Goal: Task Accomplishment & Management: Use online tool/utility

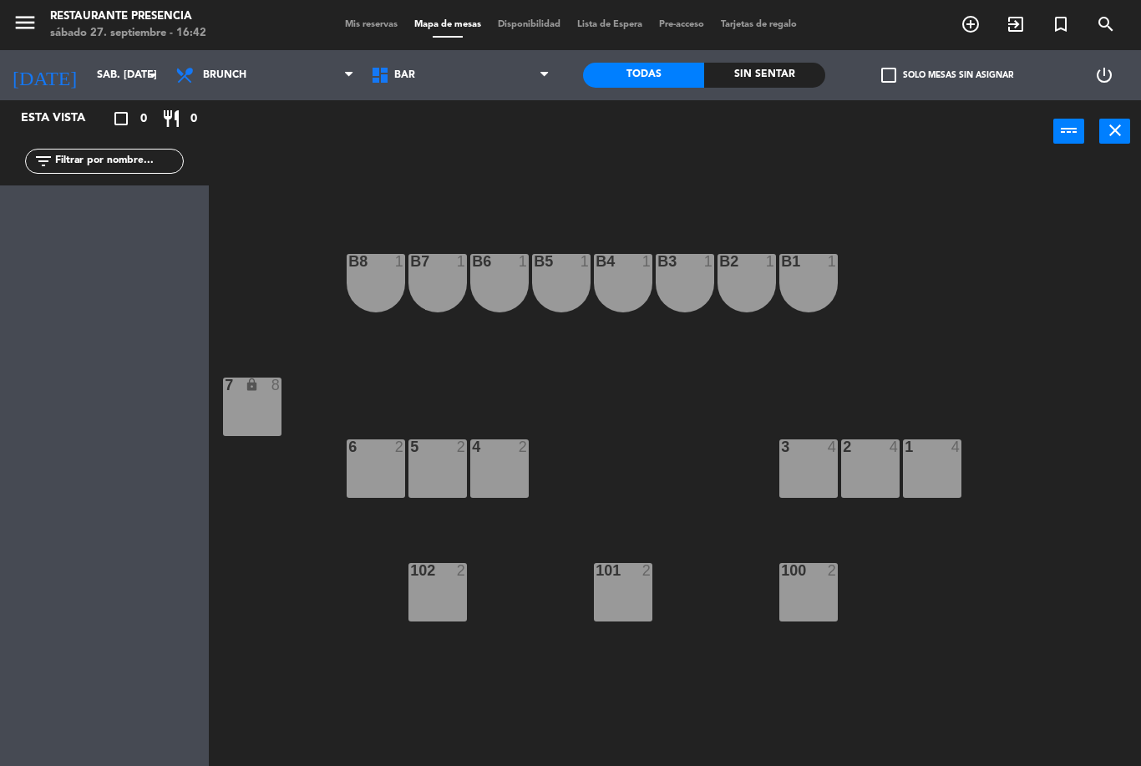
click at [332, 72] on span "Brunch" at bounding box center [264, 75] width 195 height 37
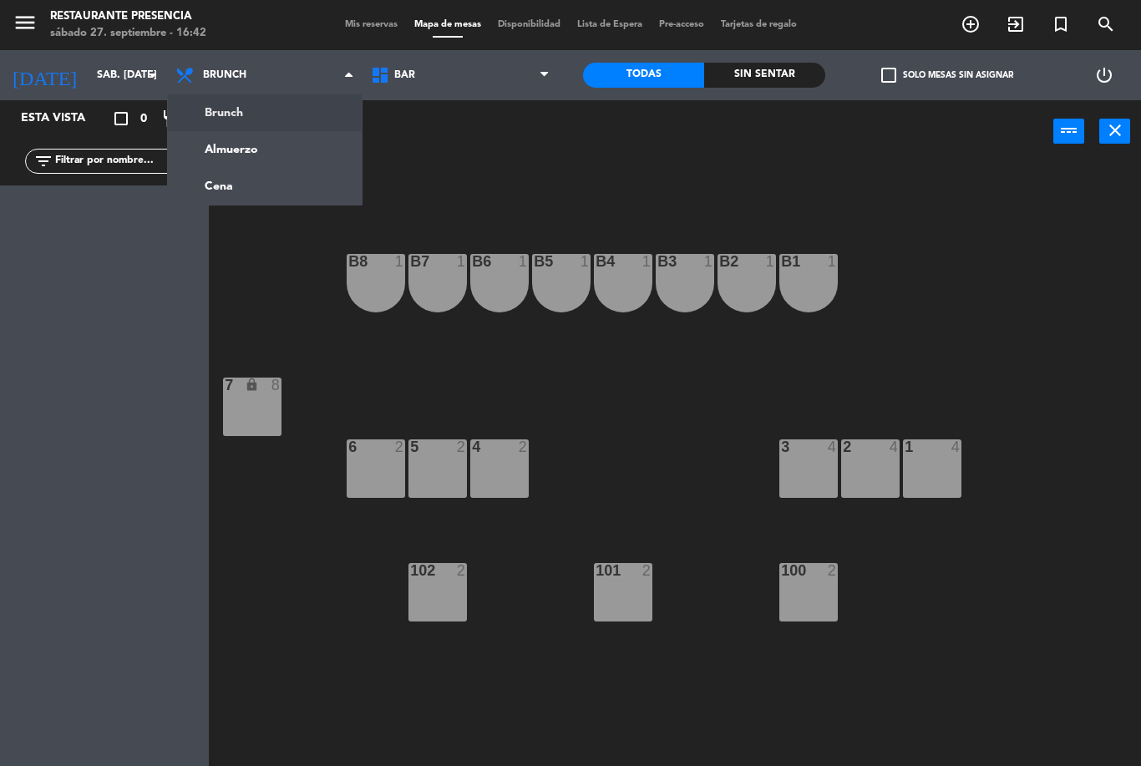
click at [274, 170] on ng-component "menu Restaurante Presencia sábado 27. septiembre - 16:42 Mis reservas Mapa de m…" at bounding box center [570, 383] width 1141 height 766
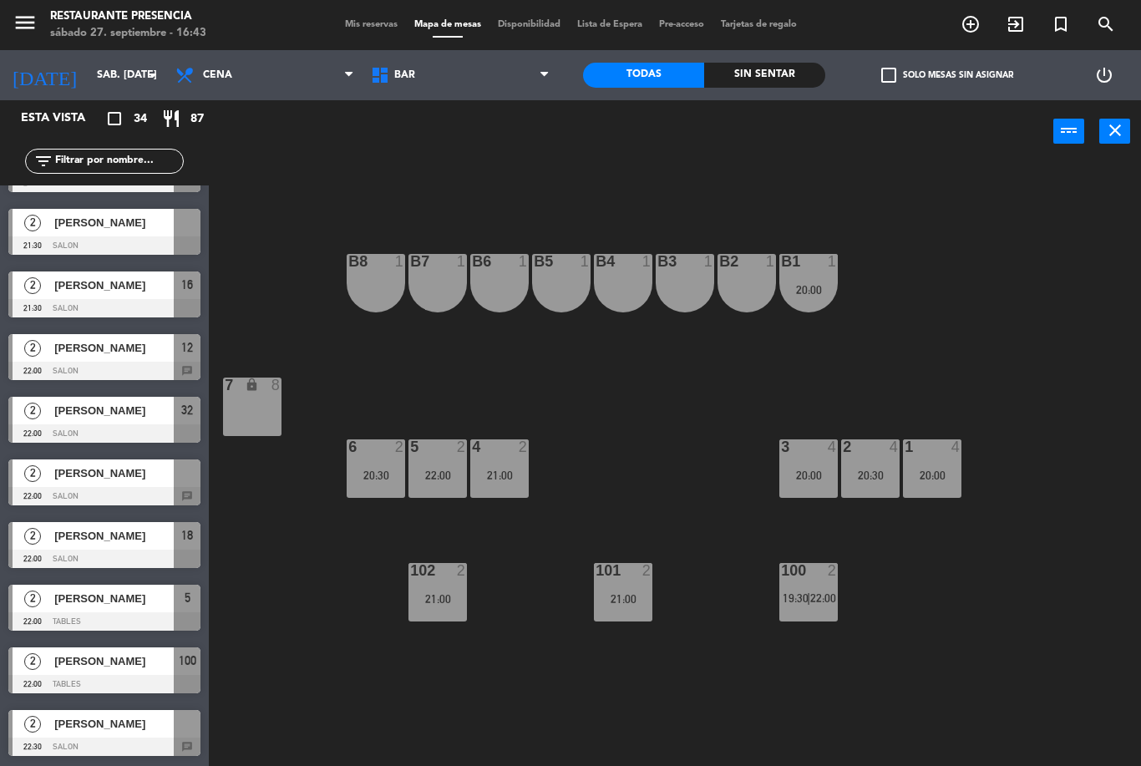
scroll to position [1551, 0]
click at [536, 72] on span "BAR" at bounding box center [459, 75] width 195 height 37
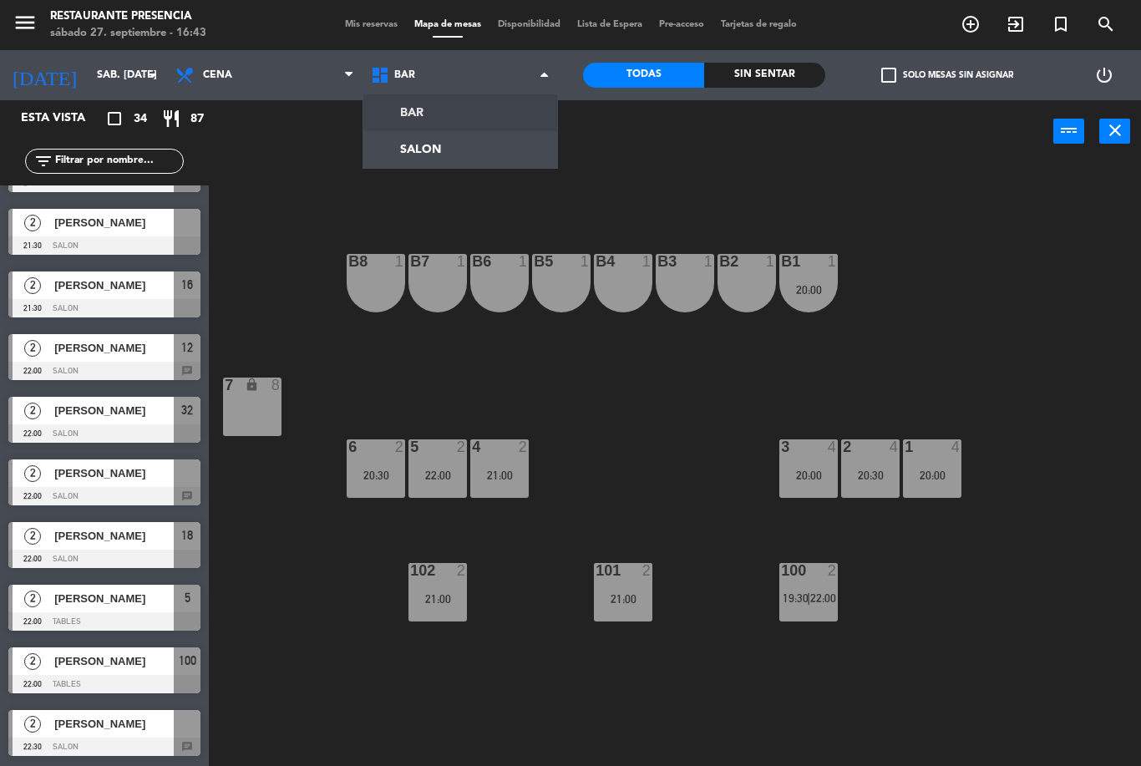
click at [504, 142] on ng-component "menu Restaurante Presencia sábado 27. septiembre - 16:43 Mis reservas Mapa de m…" at bounding box center [570, 383] width 1141 height 766
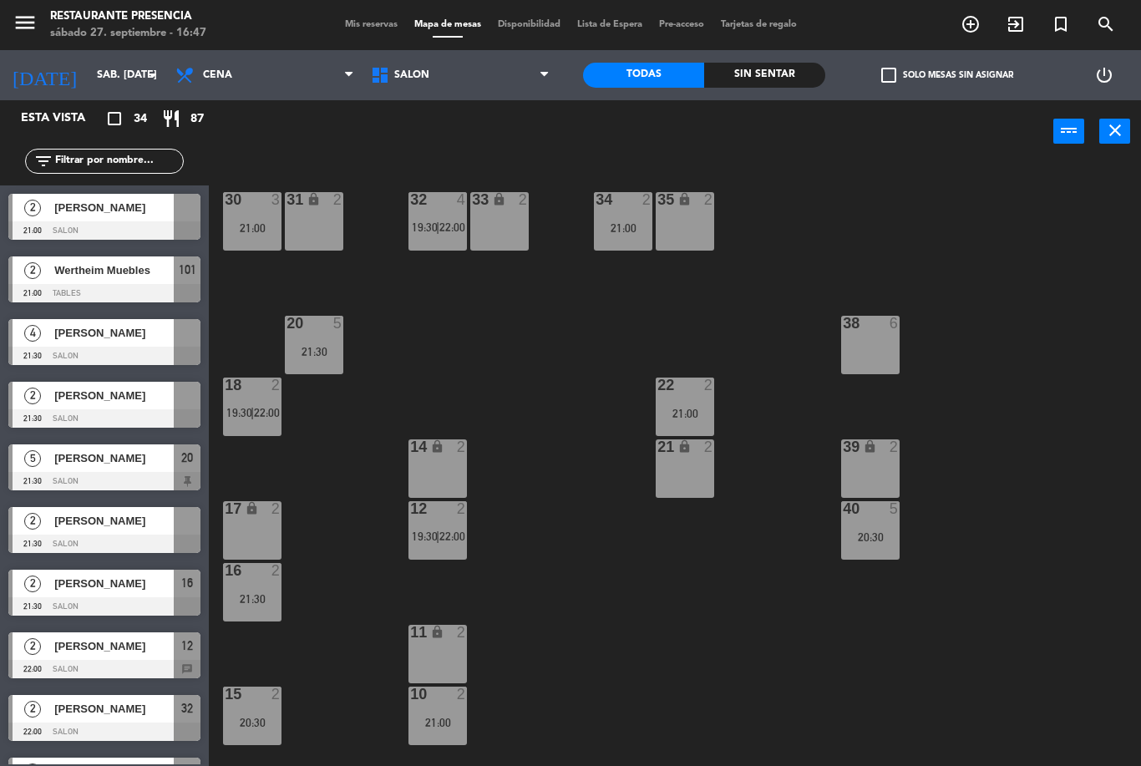
scroll to position [1252, 0]
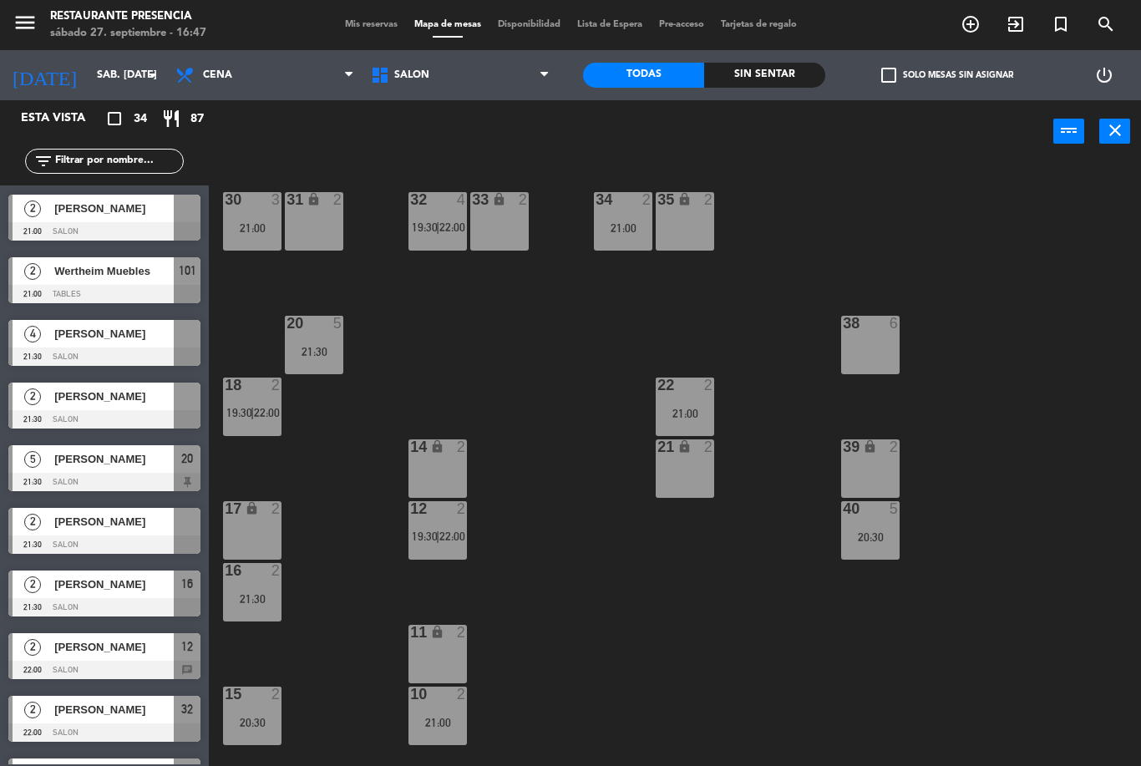
click at [695, 400] on div "22 2 21:00" at bounding box center [685, 407] width 58 height 58
click at [671, 647] on div "30 3 21:00 31 lock 2 32 4 19:30 | 22:00 33 lock 2 34 2 21:00 35 lock 2 38 6 20 …" at bounding box center [680, 464] width 920 height 603
click at [698, 468] on div "21 lock 2" at bounding box center [685, 468] width 58 height 58
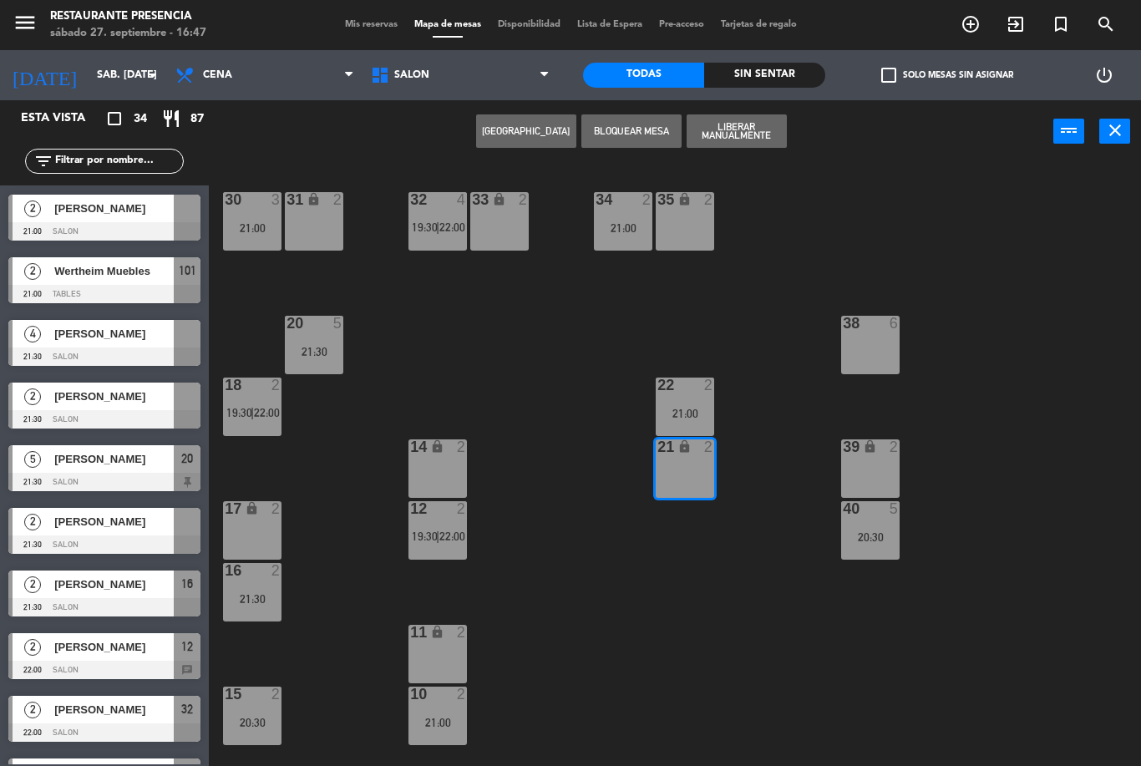
click at [707, 605] on div "30 3 21:00 31 lock 2 32 4 19:30 | 22:00 33 lock 2 34 2 21:00 35 lock 2 38 6 20 …" at bounding box center [680, 464] width 920 height 603
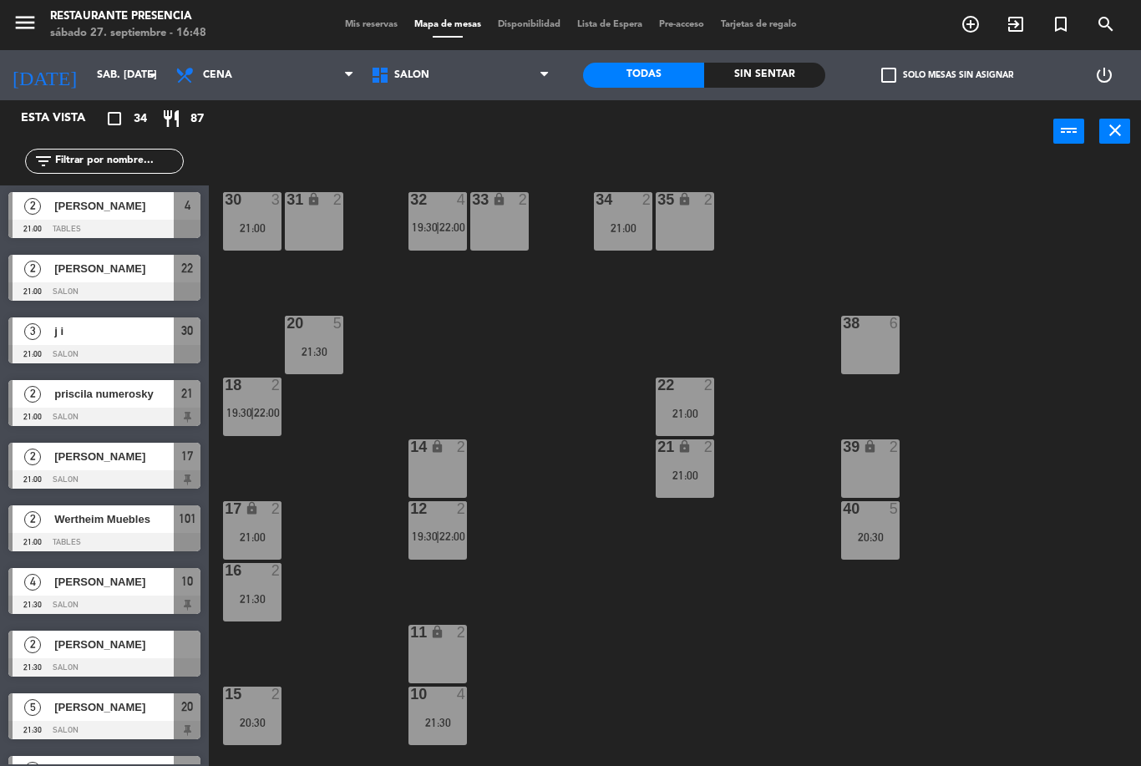
scroll to position [0, 0]
click at [441, 205] on div at bounding box center [437, 199] width 28 height 15
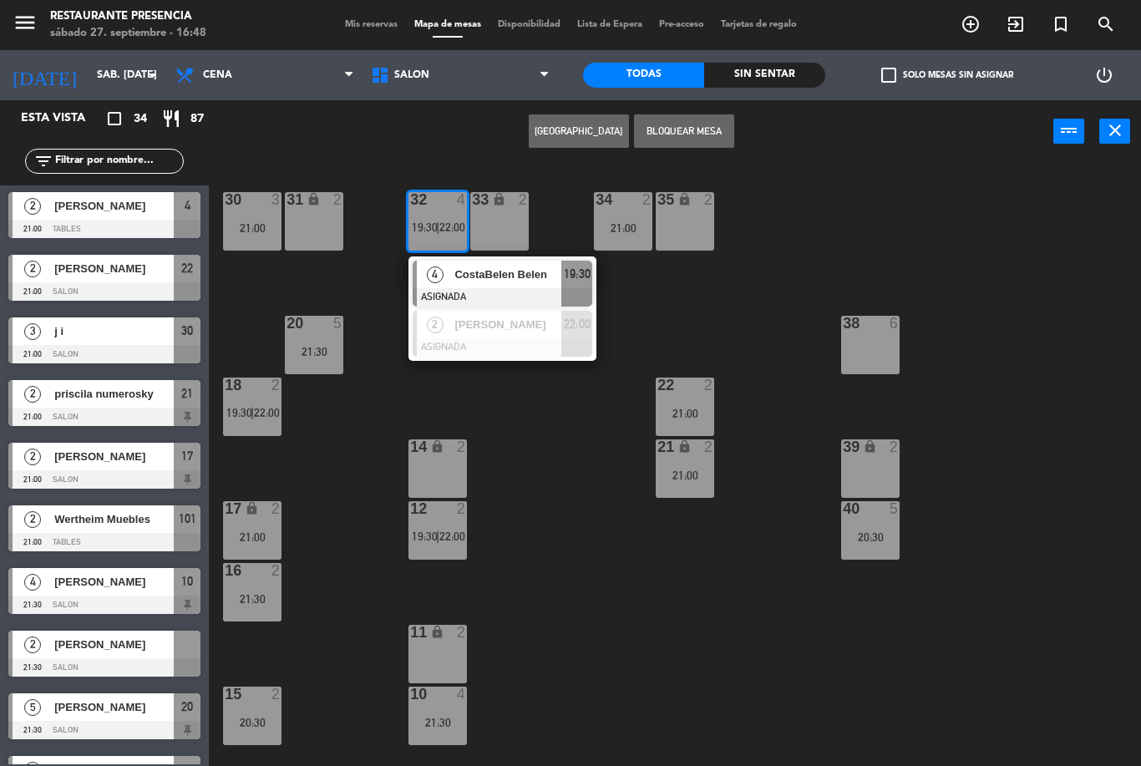
click at [626, 215] on div "34 2 21:00" at bounding box center [623, 221] width 58 height 58
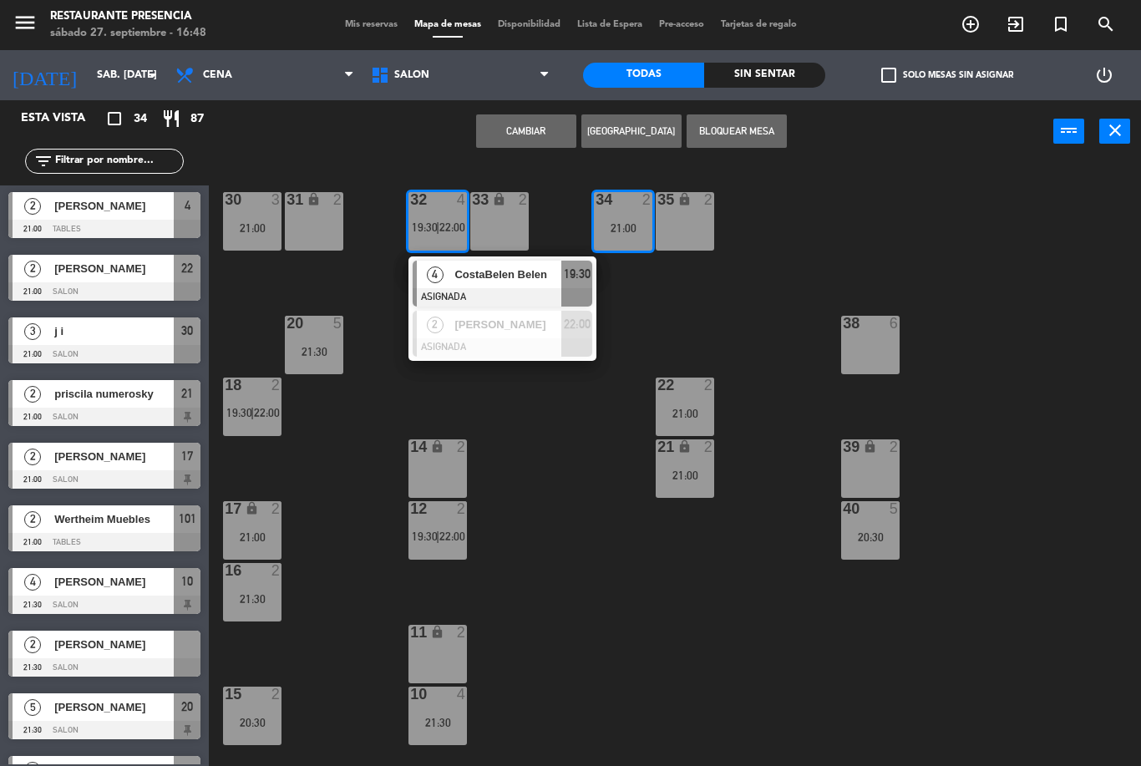
click at [632, 226] on div "21:00" at bounding box center [623, 228] width 58 height 12
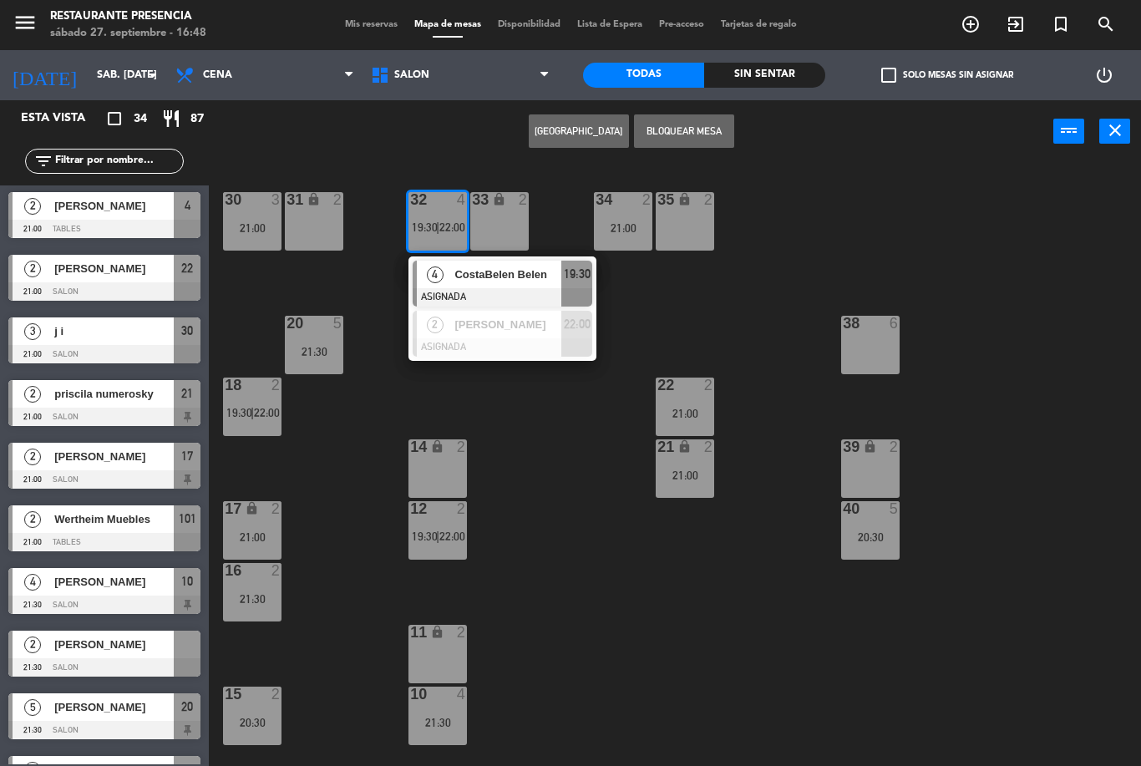
click at [457, 203] on div "4" at bounding box center [462, 199] width 10 height 15
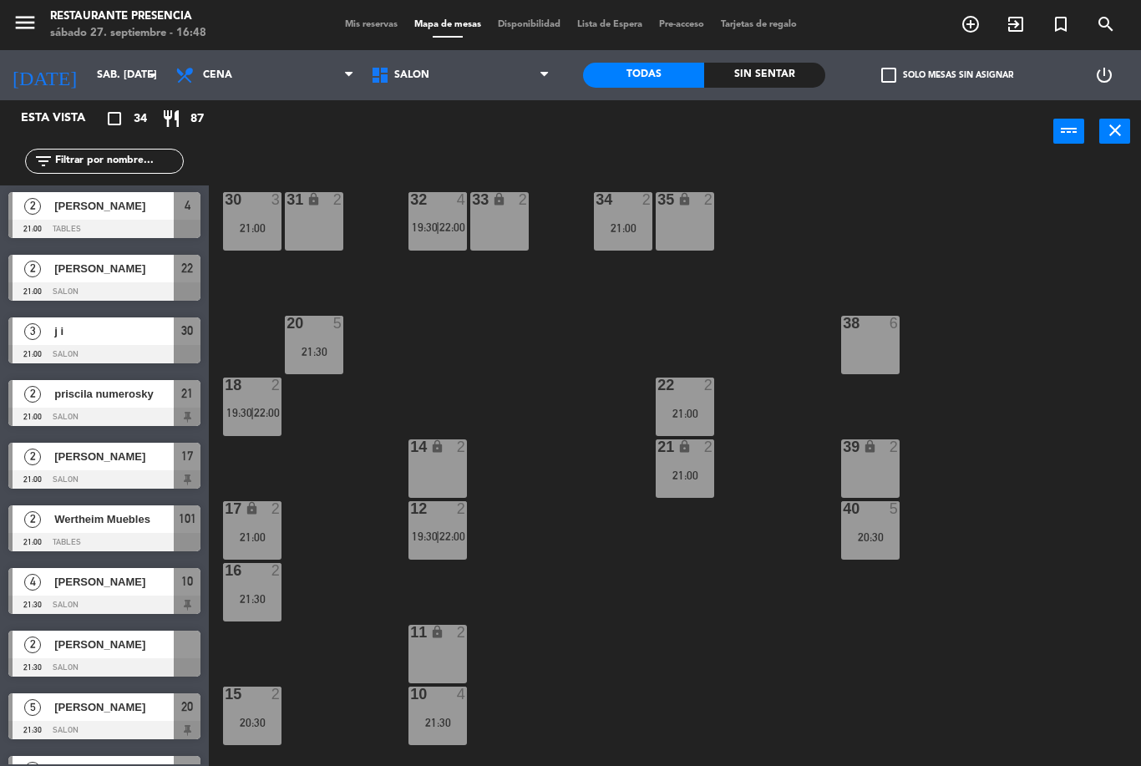
click at [631, 217] on div "34 2 21:00" at bounding box center [623, 221] width 58 height 58
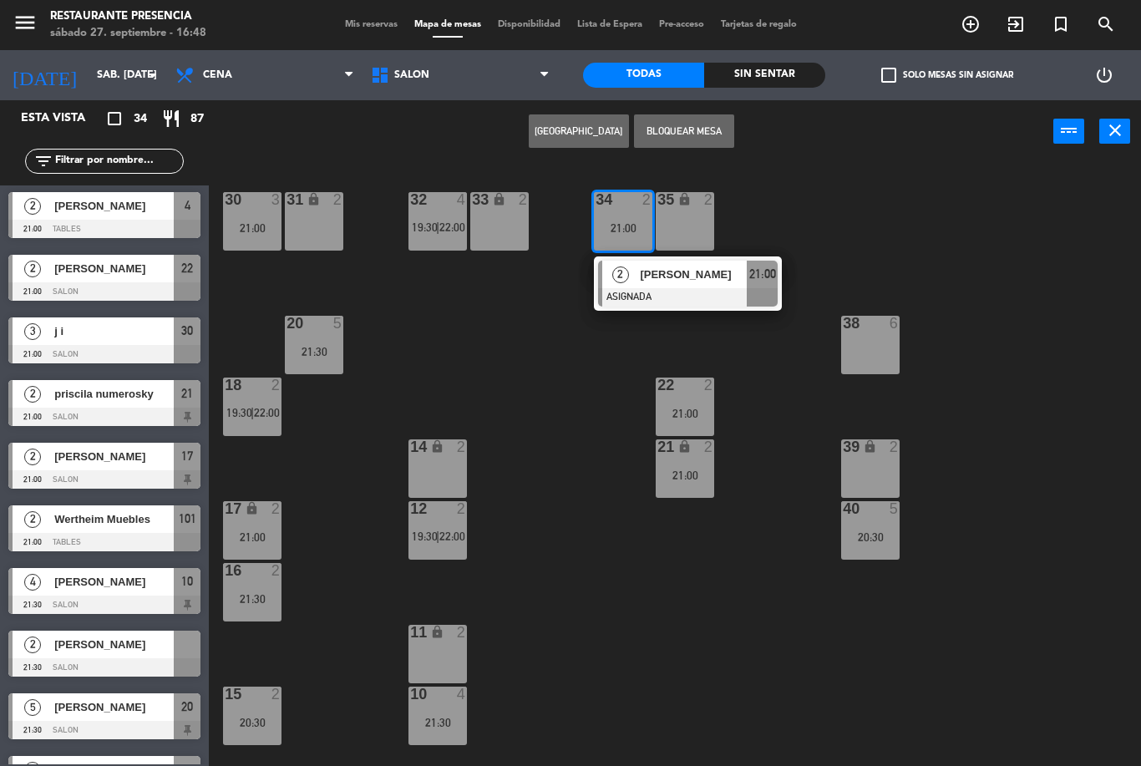
click at [449, 223] on span "22:00" at bounding box center [452, 226] width 26 height 13
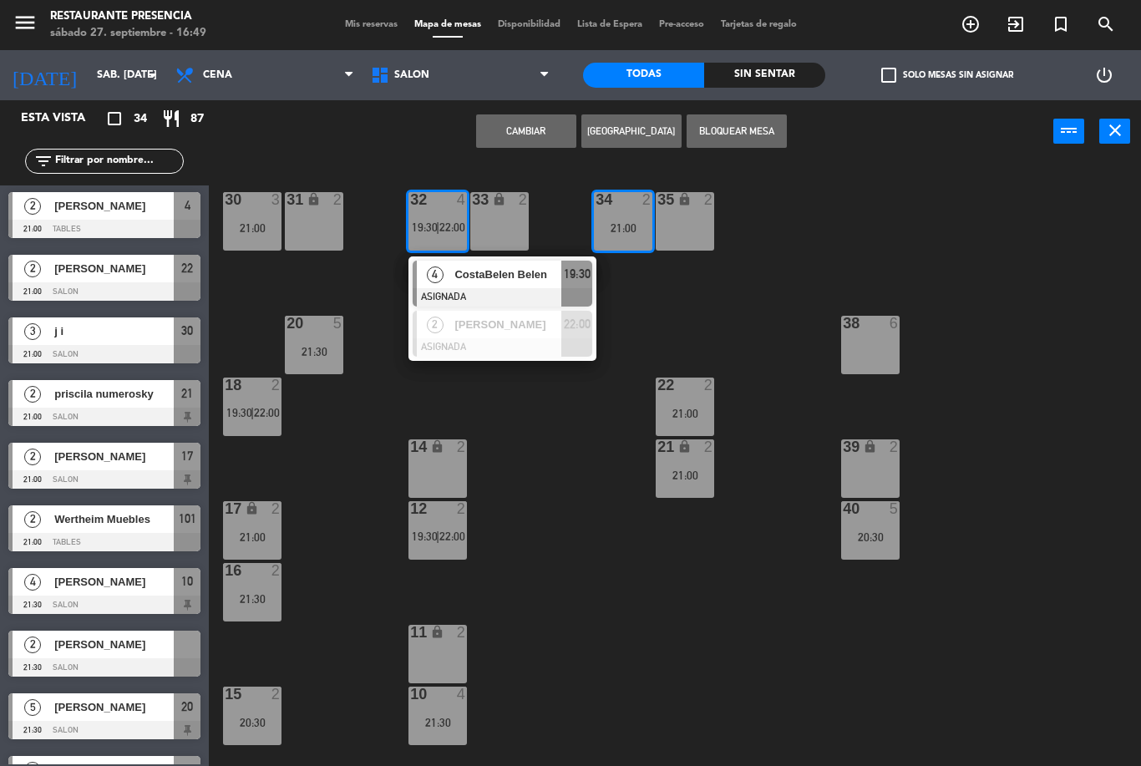
click at [546, 335] on div "[PERSON_NAME]" at bounding box center [507, 325] width 109 height 28
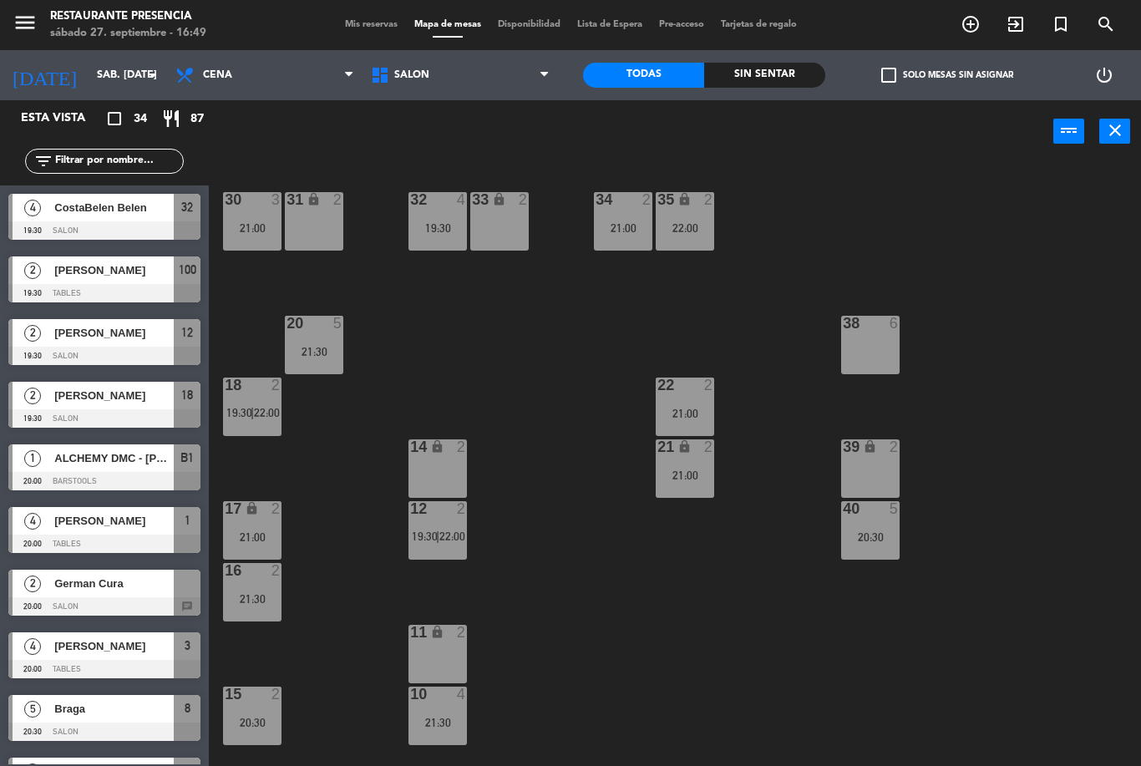
scroll to position [377, 0]
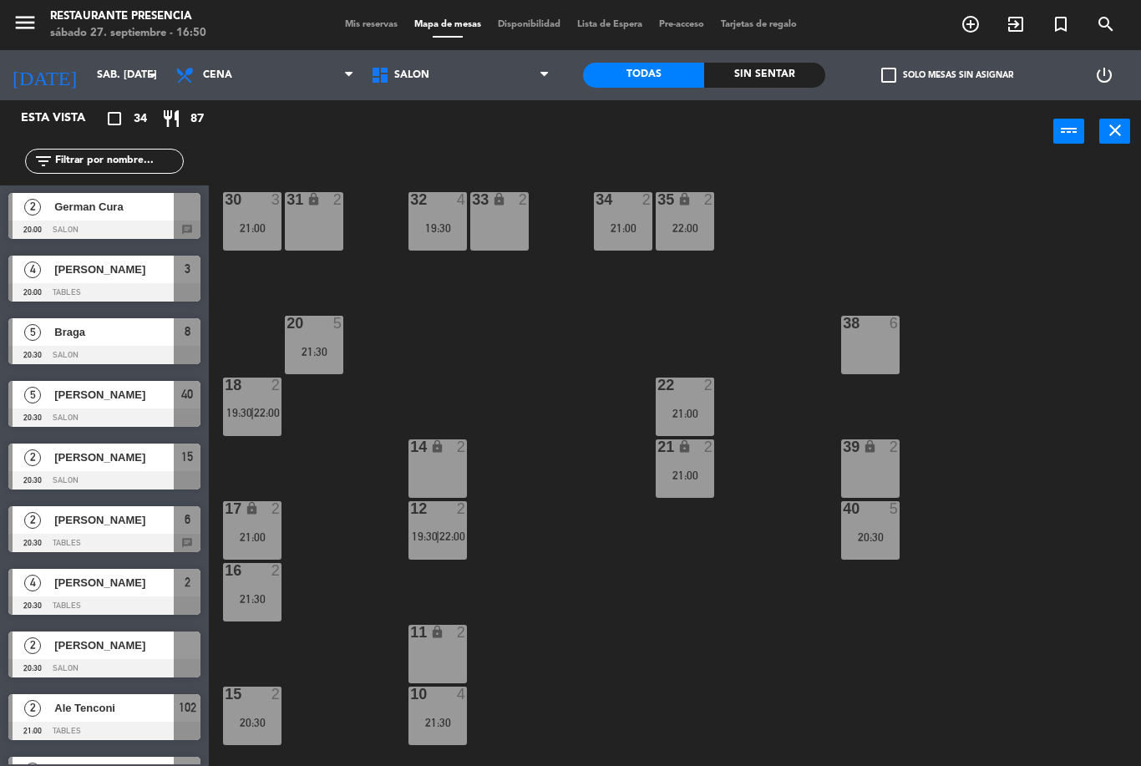
click at [449, 533] on span "22:00" at bounding box center [452, 536] width 26 height 13
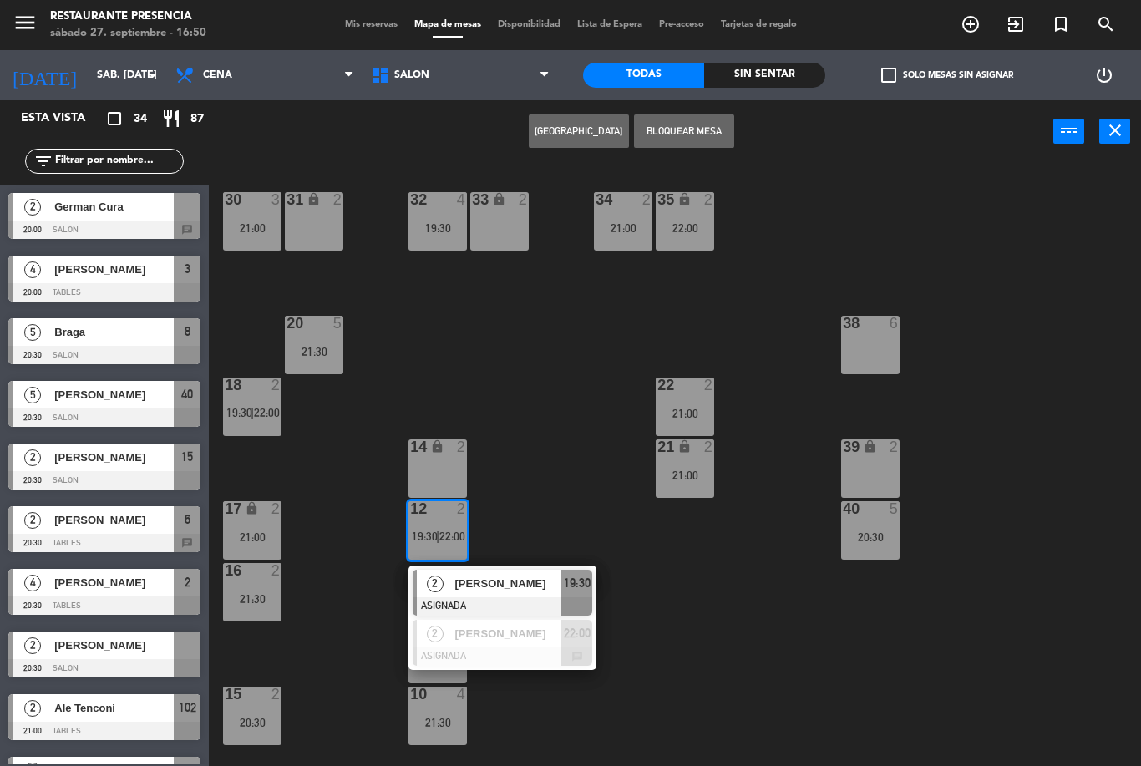
click at [515, 643] on div "[PERSON_NAME]" at bounding box center [507, 634] width 109 height 28
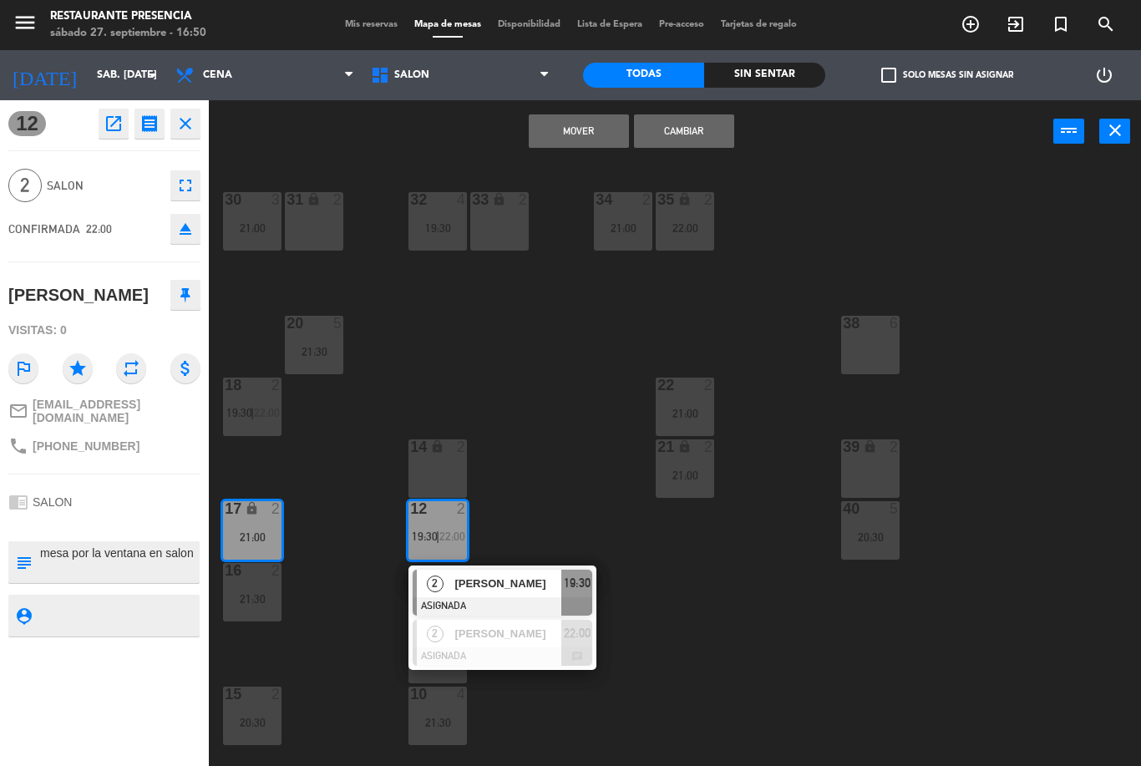
click at [712, 134] on button "Cambiar" at bounding box center [684, 130] width 100 height 33
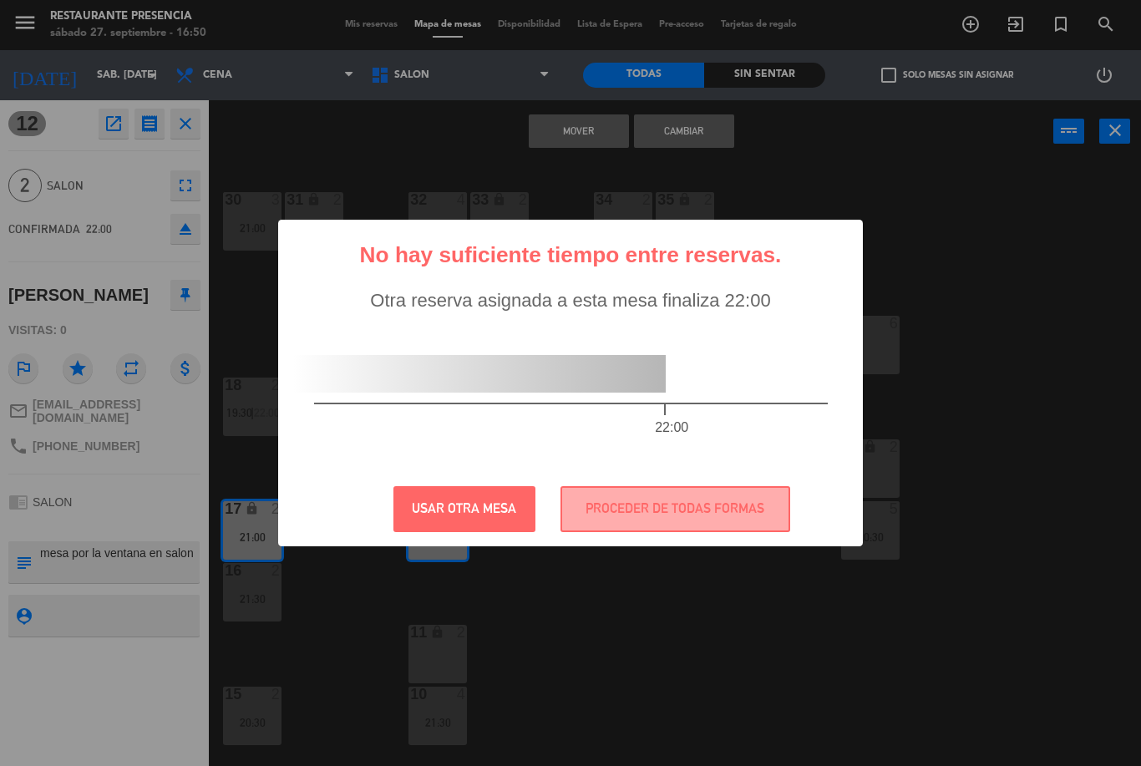
click at [713, 498] on button "PROCEDER DE TODAS FORMAS" at bounding box center [675, 509] width 230 height 46
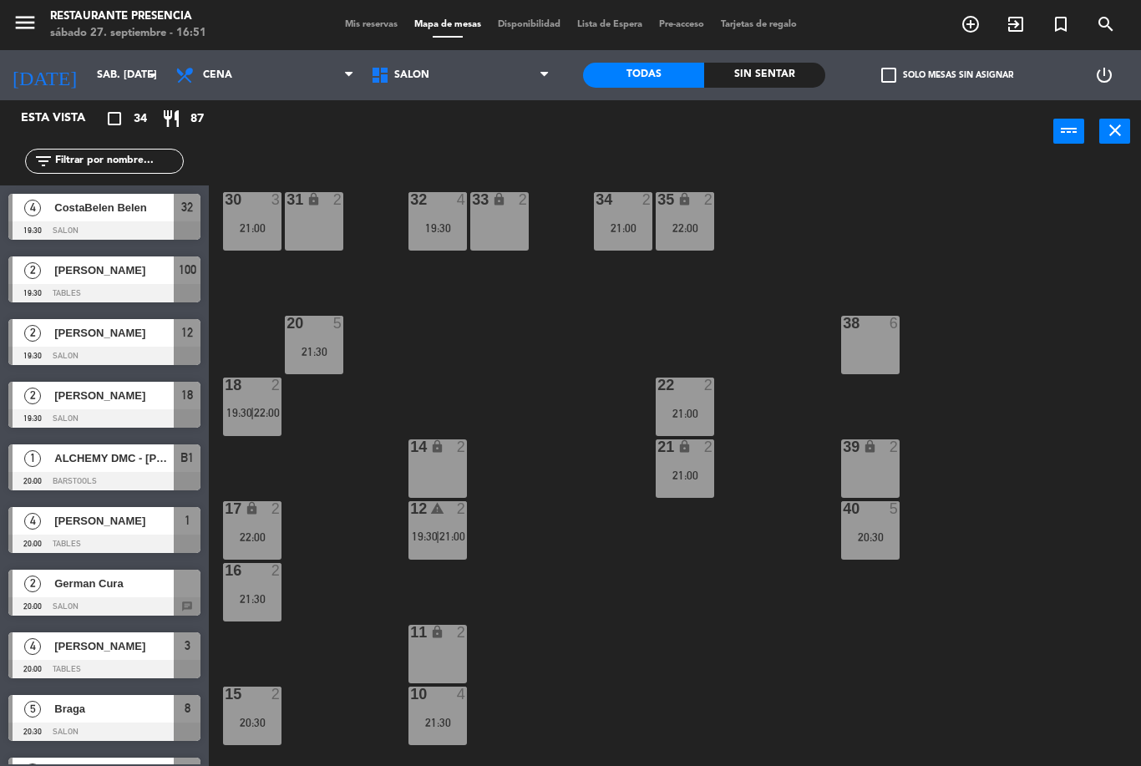
scroll to position [314, 0]
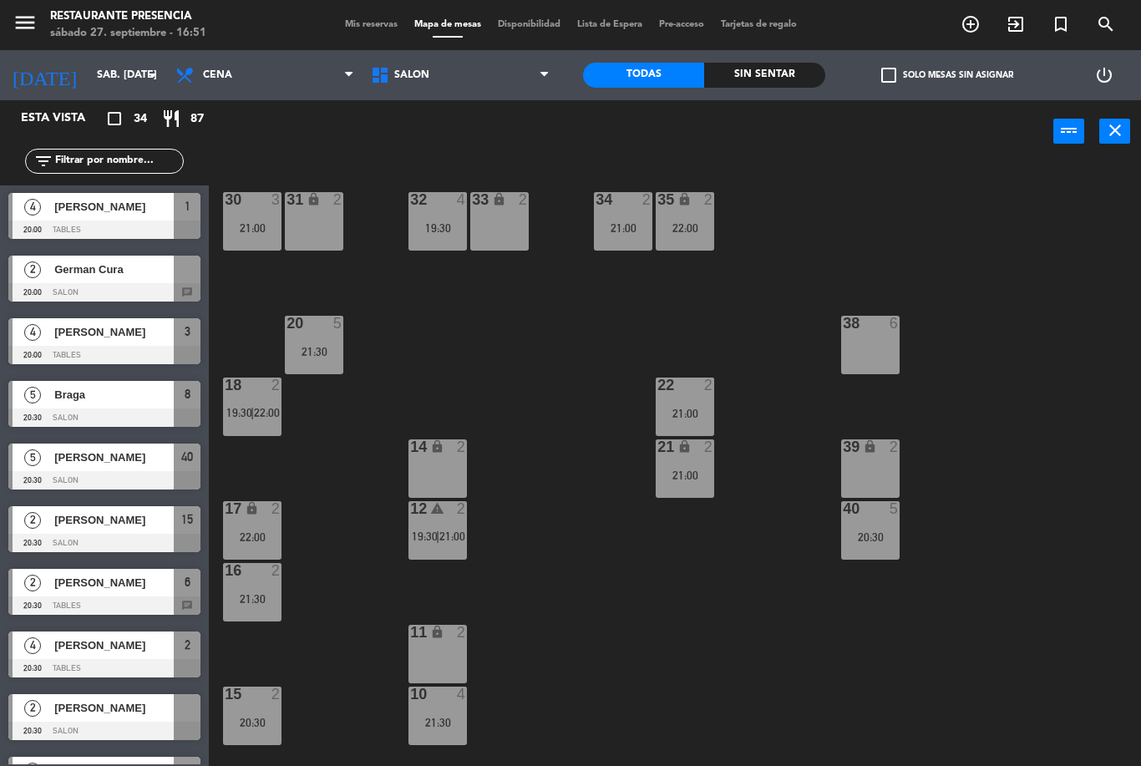
click at [445, 538] on span "21:00" at bounding box center [452, 536] width 26 height 13
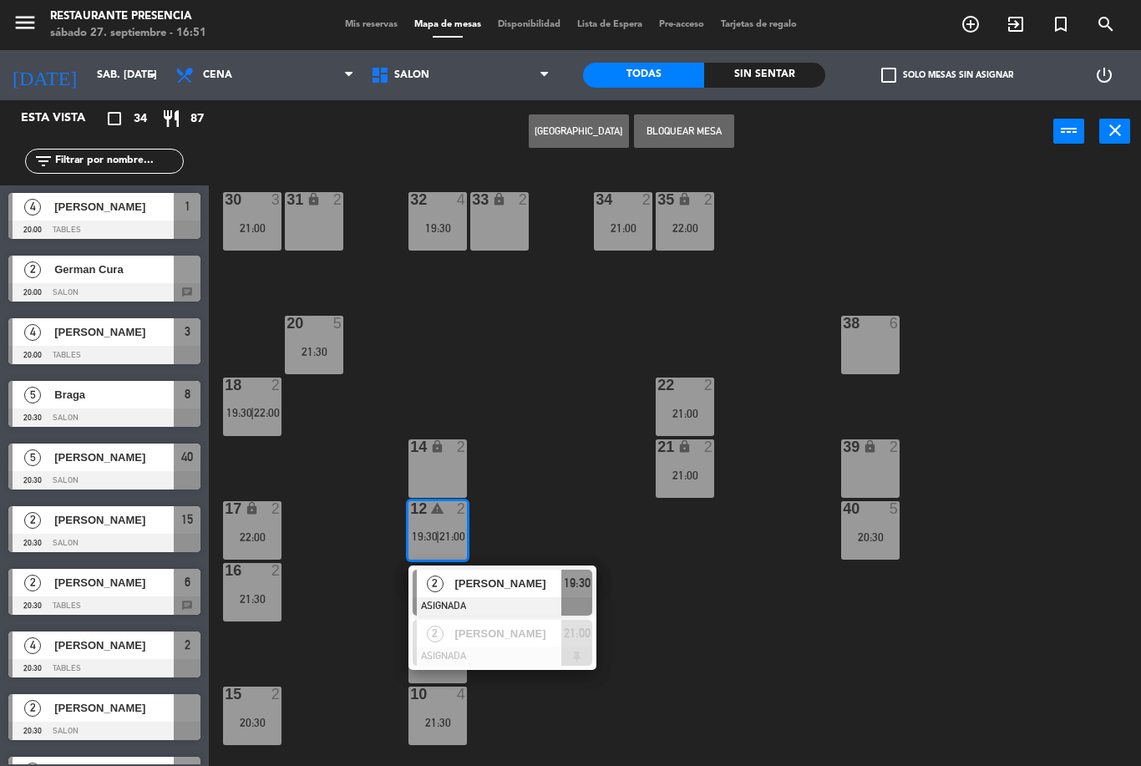
click at [540, 636] on span "[PERSON_NAME]" at bounding box center [507, 634] width 107 height 18
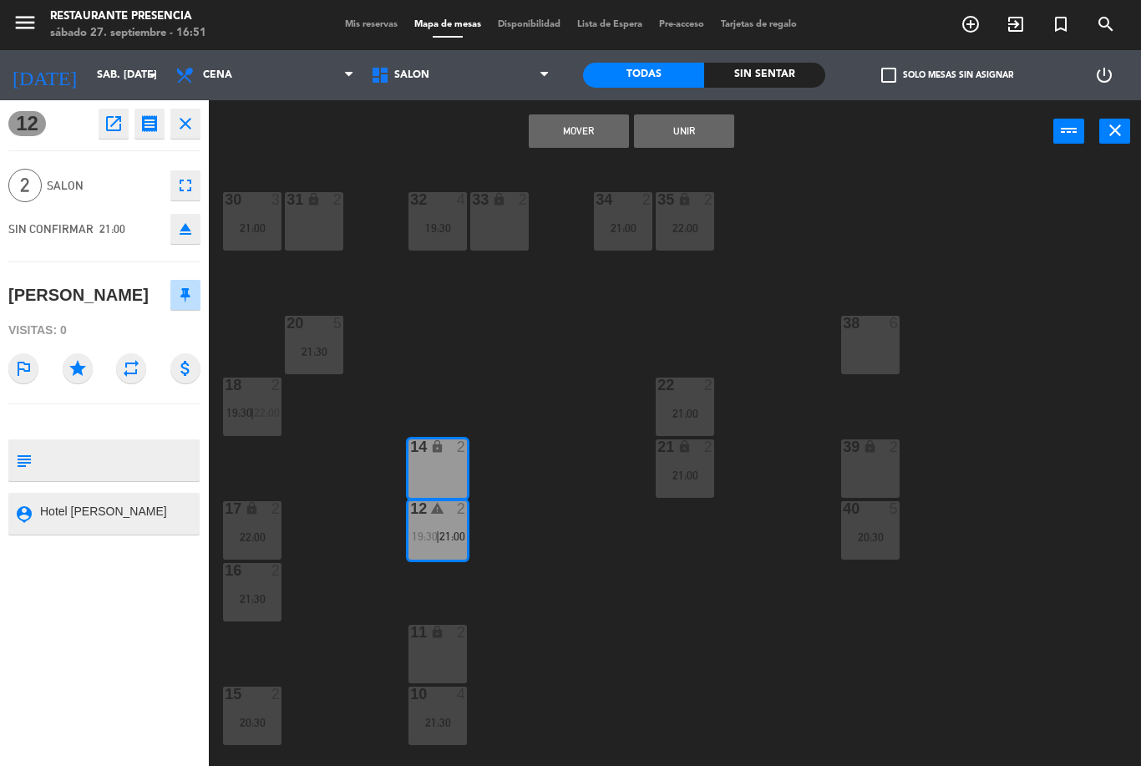
click at [598, 122] on button "Mover" at bounding box center [579, 130] width 100 height 33
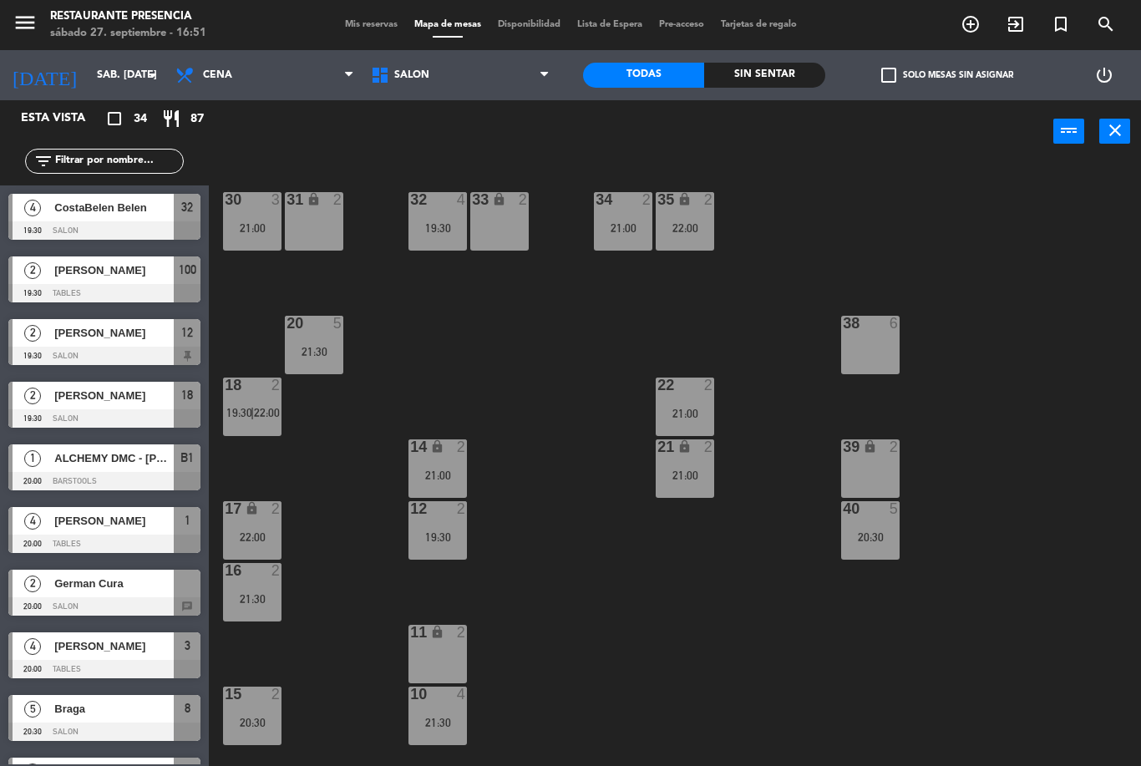
click at [443, 507] on div at bounding box center [437, 508] width 28 height 15
click at [575, 464] on div "30 3 21:00 31 lock 2 32 4 19:30 33 lock 2 34 2 21:00 35 lock 2 22:00 38 6 20 5 …" at bounding box center [680, 464] width 920 height 603
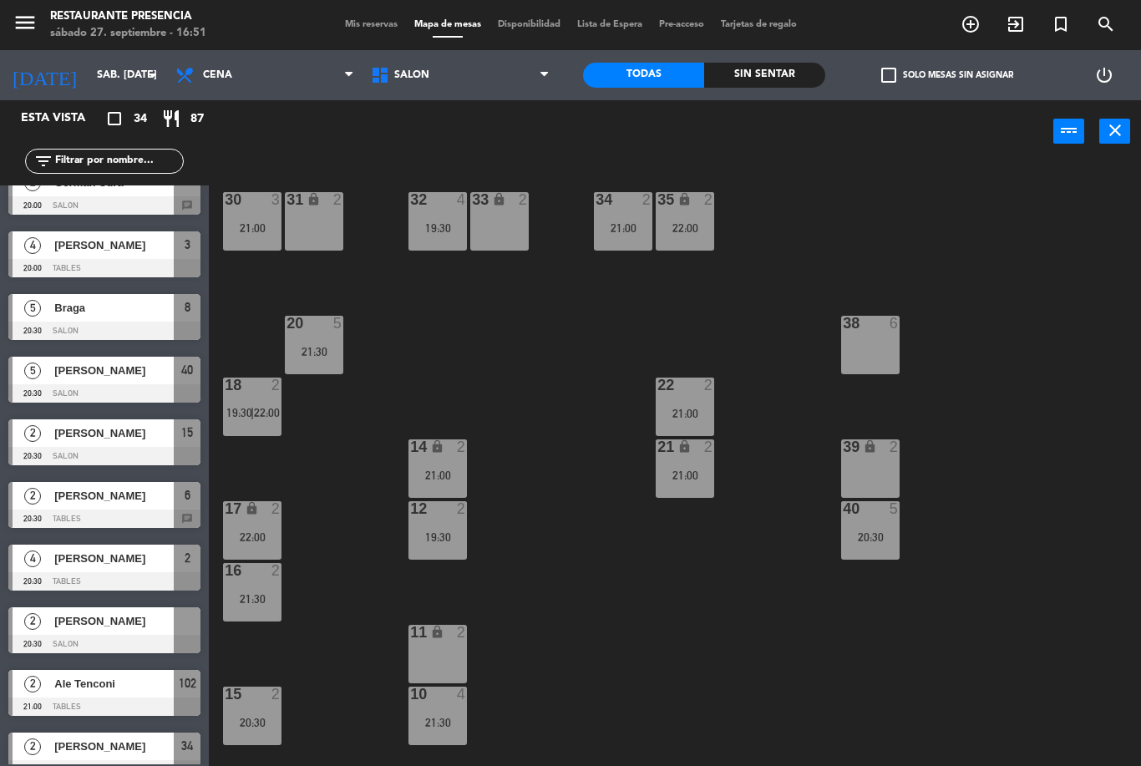
scroll to position [400, 0]
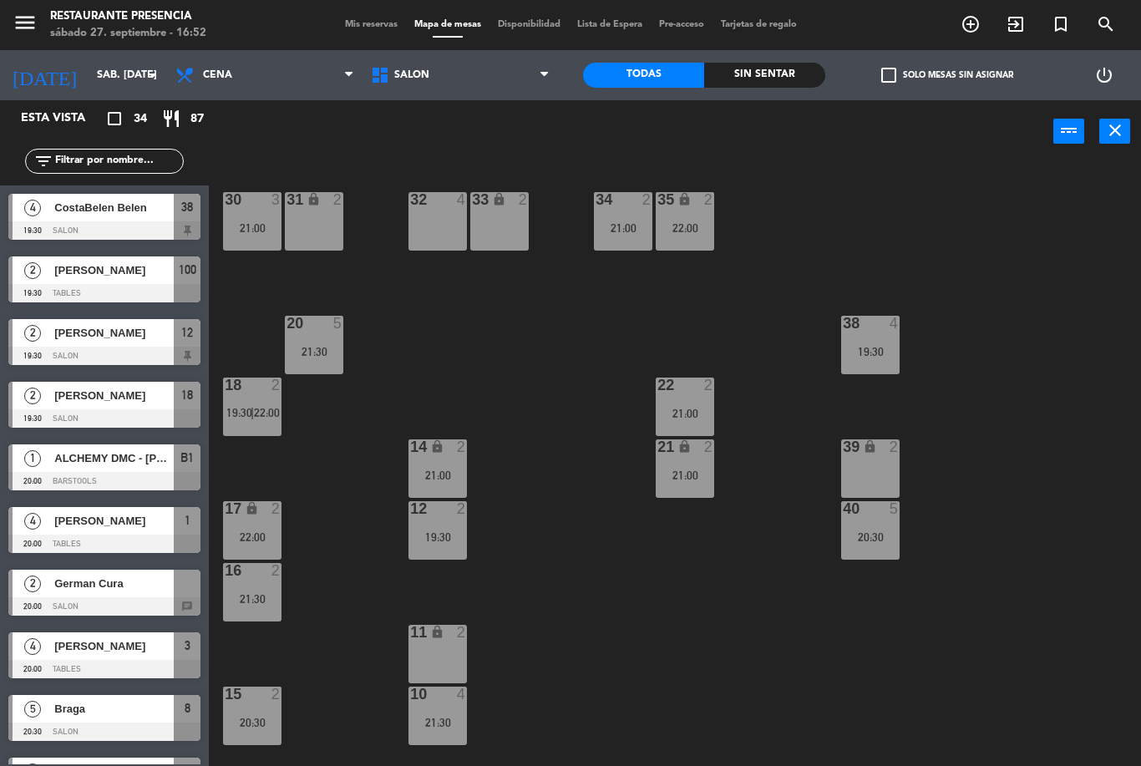
click at [180, 613] on div at bounding box center [104, 606] width 192 height 18
click at [151, 576] on span "German Cura" at bounding box center [113, 584] width 119 height 18
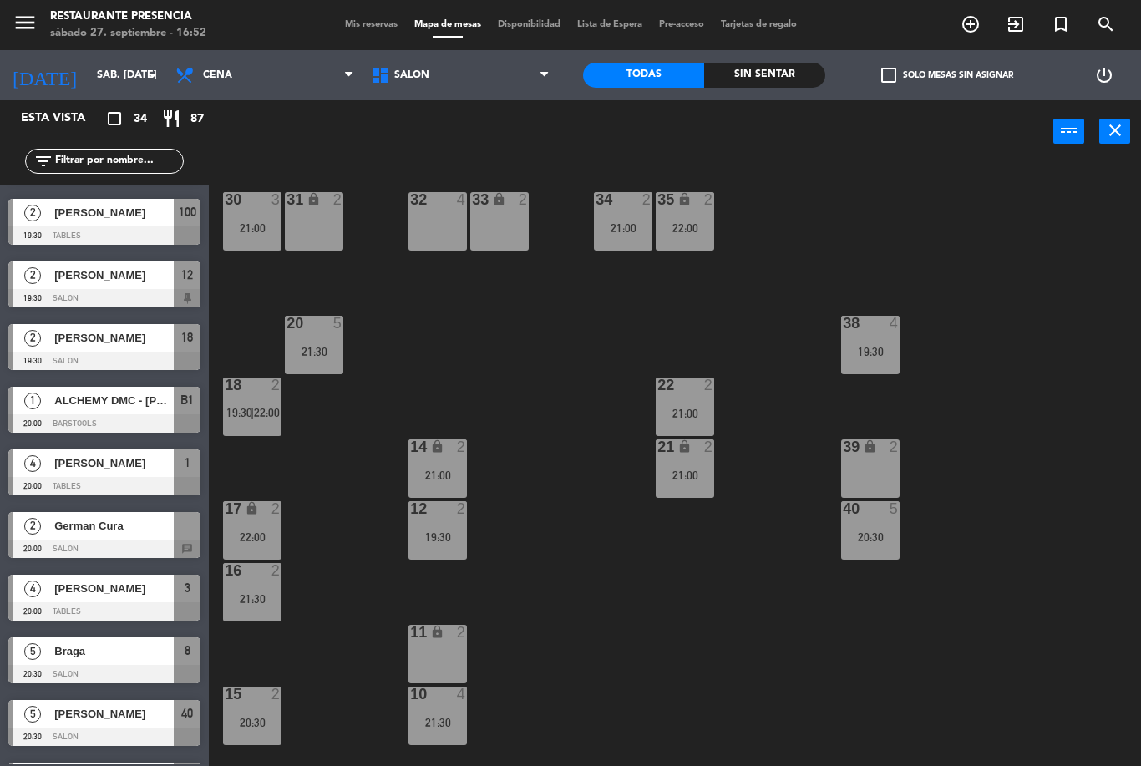
scroll to position [57, 0]
